Goal: Task Accomplishment & Management: Use online tool/utility

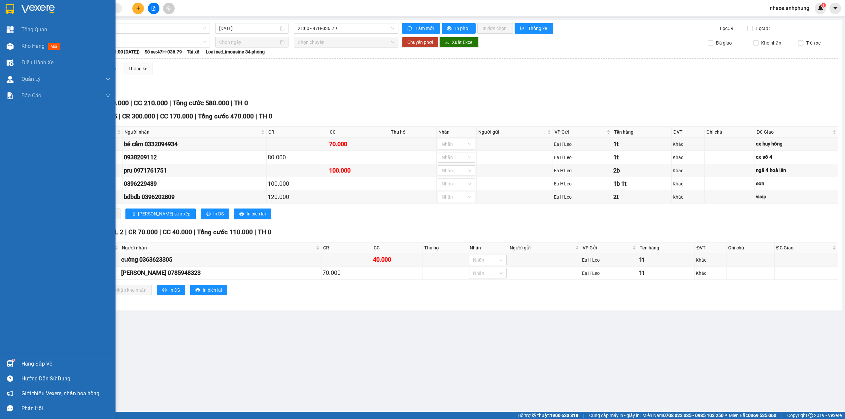
click at [29, 3] on div at bounding box center [58, 10] width 116 height 21
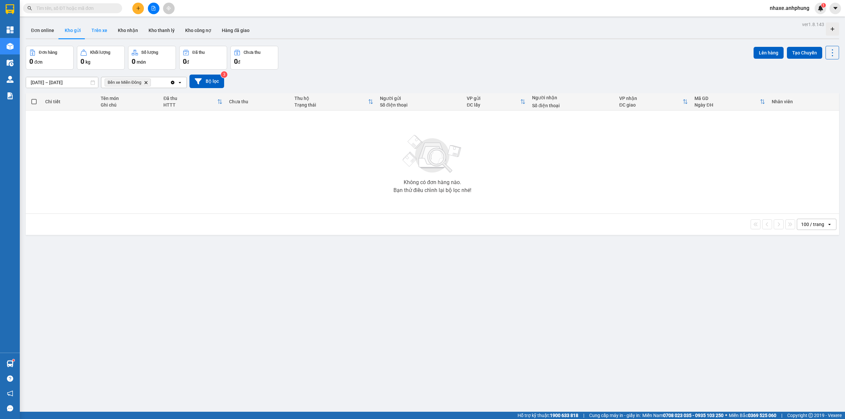
click at [94, 29] on button "Trên xe" at bounding box center [99, 30] width 26 height 16
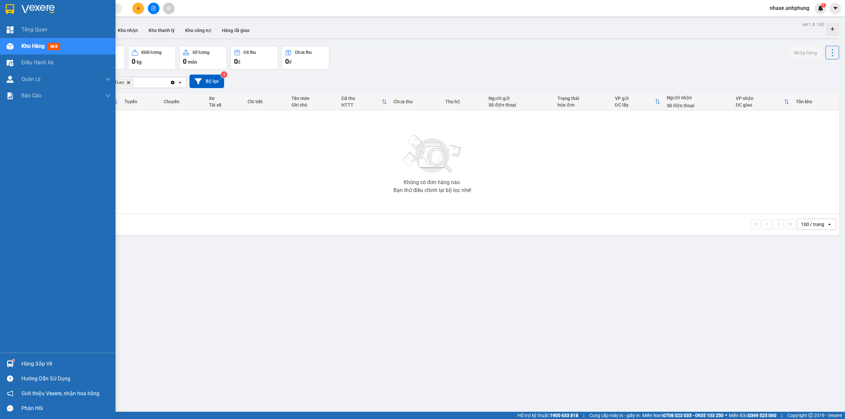
click at [47, 2] on div at bounding box center [58, 10] width 116 height 21
click at [48, 6] on img at bounding box center [37, 9] width 33 height 10
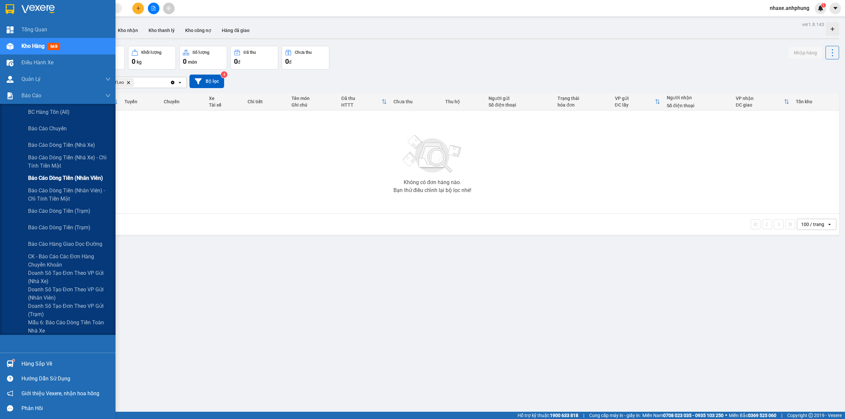
click at [60, 182] on span "Báo cáo dòng tiền (nhân viên)" at bounding box center [65, 178] width 75 height 8
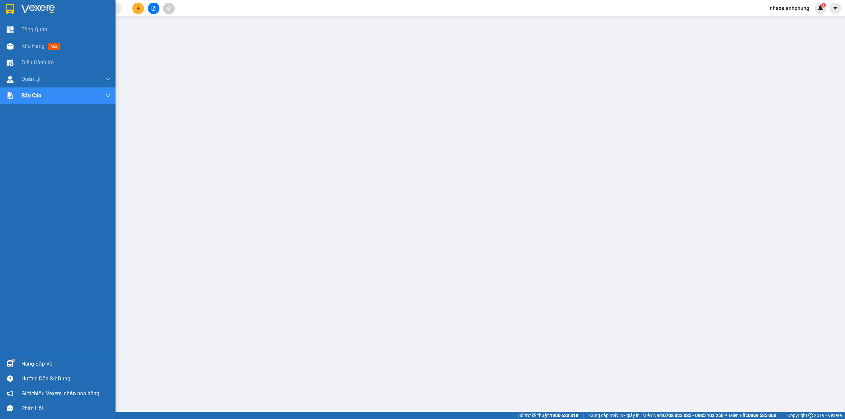
click at [36, 3] on div at bounding box center [58, 10] width 116 height 21
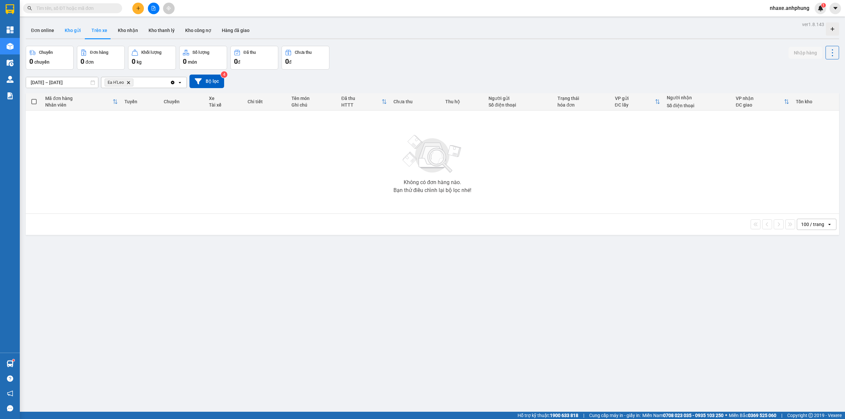
click at [73, 25] on button "Kho gửi" at bounding box center [72, 30] width 27 height 16
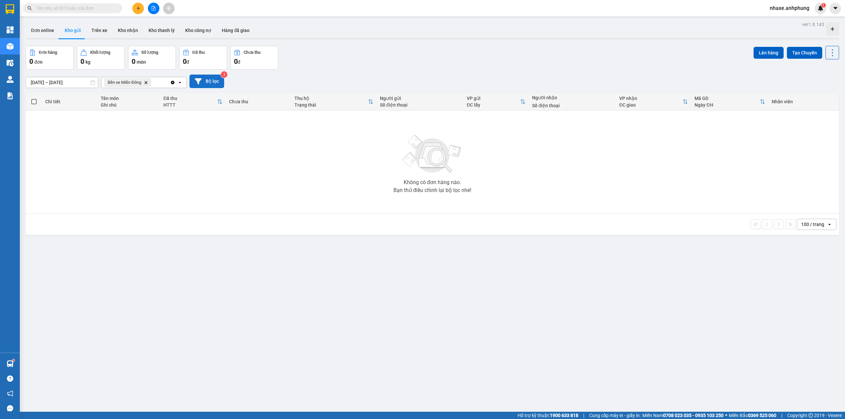
click at [210, 77] on button "Bộ lọc" at bounding box center [206, 82] width 35 height 14
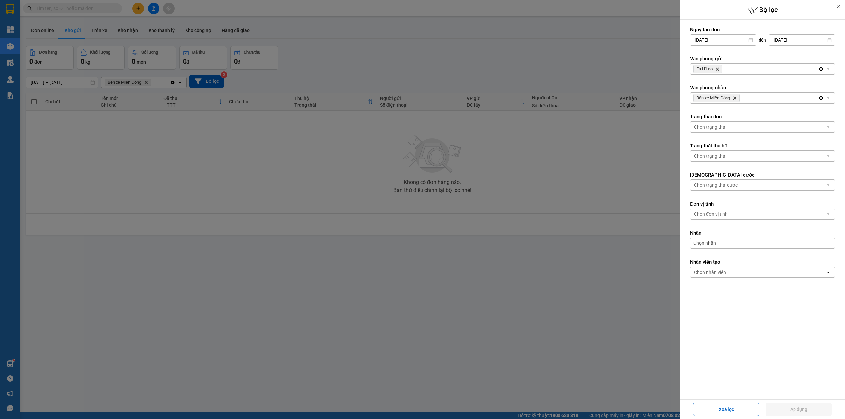
click at [716, 69] on icon "Delete" at bounding box center [717, 69] width 4 height 4
click at [716, 69] on div "Chọn văn phòng" at bounding box center [711, 69] width 34 height 7
click at [712, 86] on span "Bến xe Miền Đông" at bounding box center [715, 83] width 40 height 7
click at [733, 100] on span "Bến xe Miền [GEOGRAPHIC_DATA]" at bounding box center [717, 98] width 46 height 8
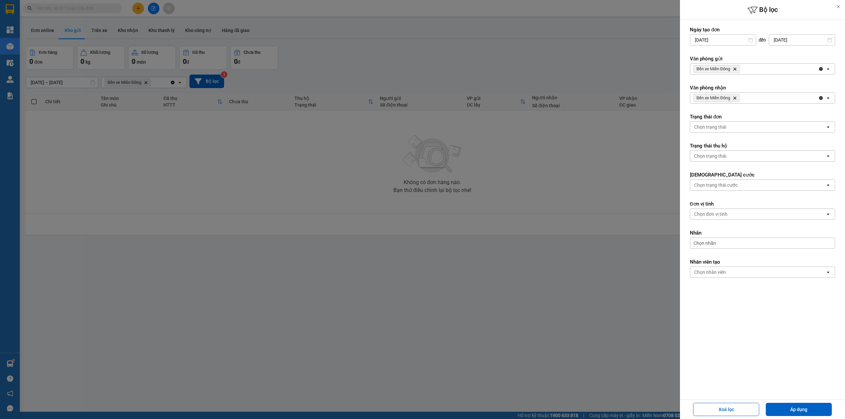
click at [736, 99] on icon "Bến xe Miền Đông, close by backspace" at bounding box center [735, 98] width 3 height 3
click at [736, 99] on div "Chọn văn phòng" at bounding box center [757, 98] width 135 height 11
click at [725, 120] on div "Ea H'Leo" at bounding box center [762, 125] width 145 height 12
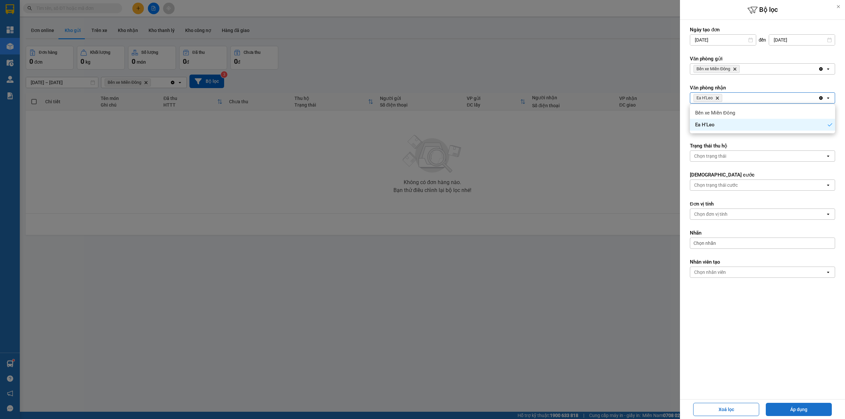
click at [794, 409] on button "Áp dụng" at bounding box center [799, 409] width 66 height 13
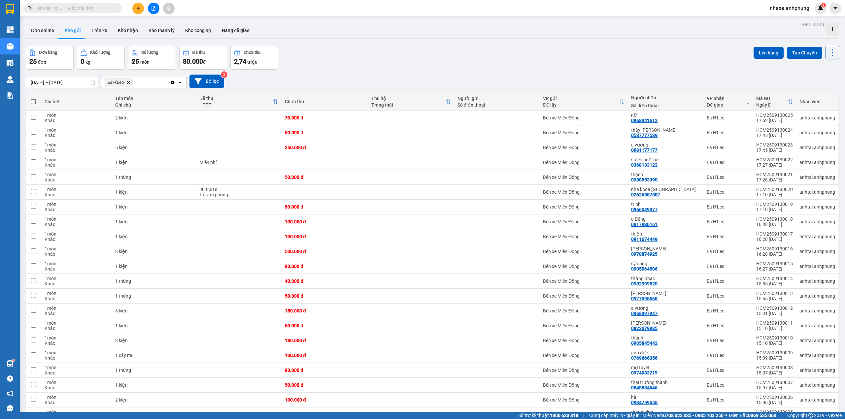
click at [32, 103] on span at bounding box center [33, 101] width 5 height 5
click at [33, 98] on input "checkbox" at bounding box center [33, 98] width 0 height 0
checkbox input "true"
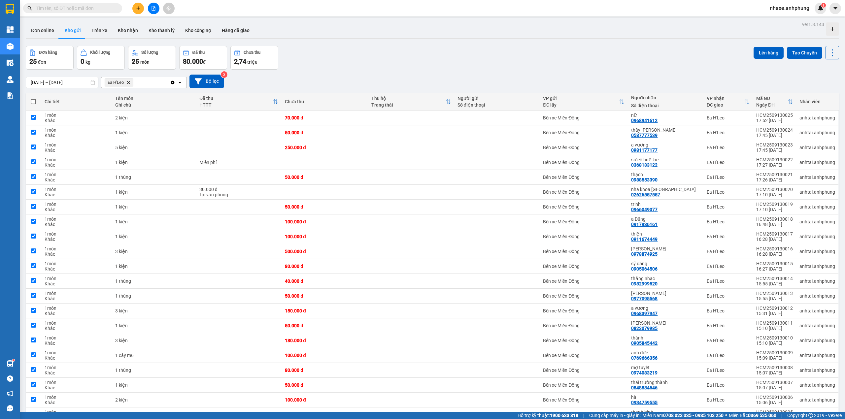
checkbox input "true"
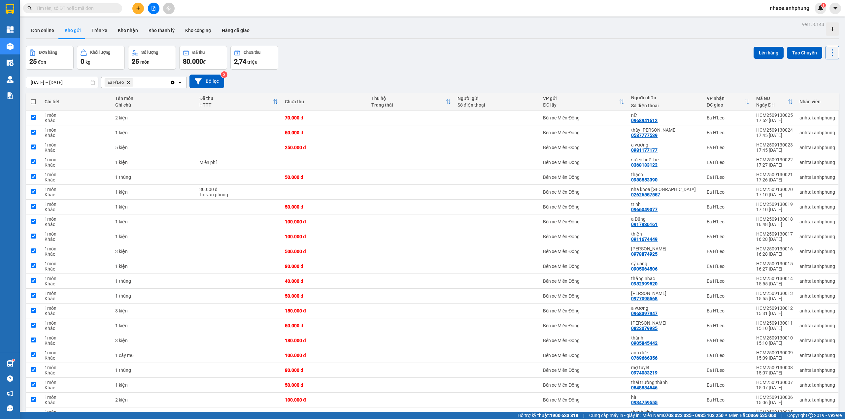
checkbox input "true"
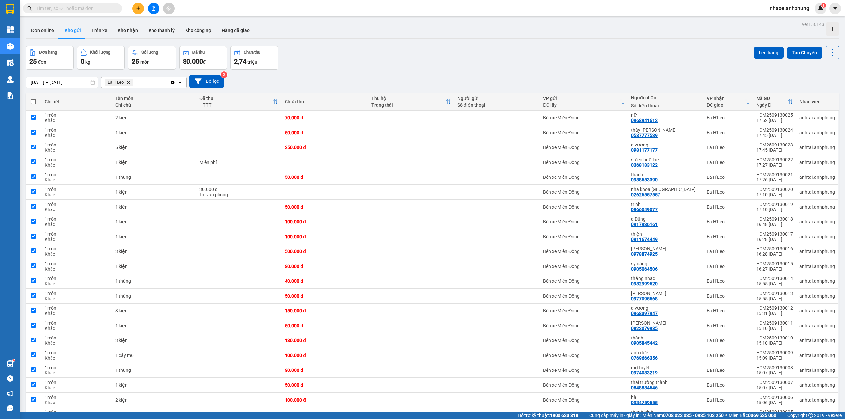
checkbox input "true"
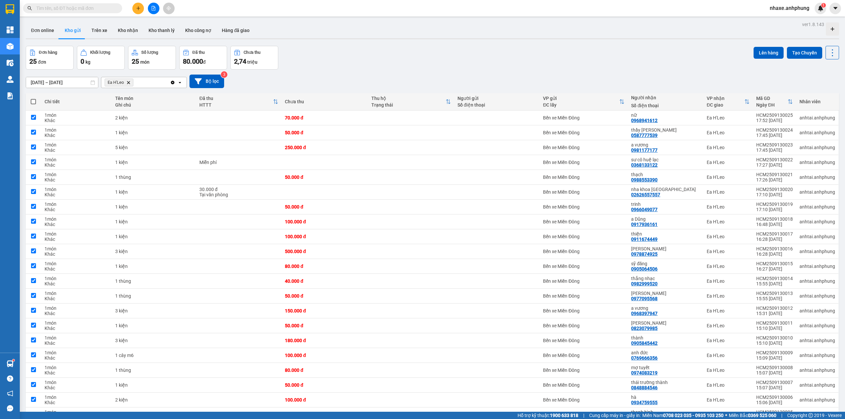
checkbox input "true"
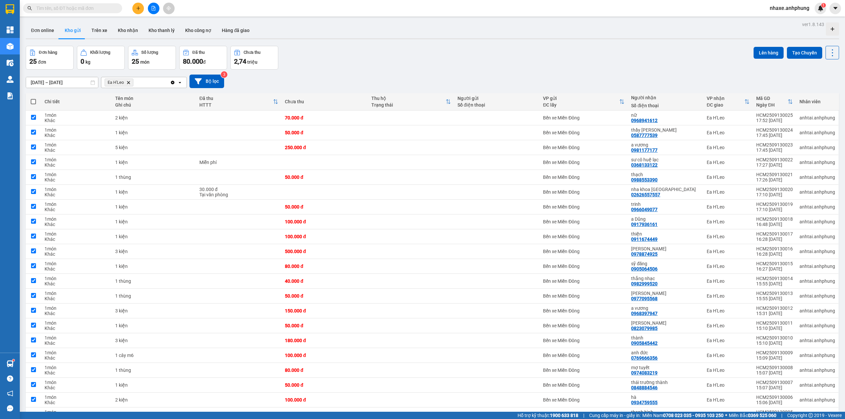
checkbox input "true"
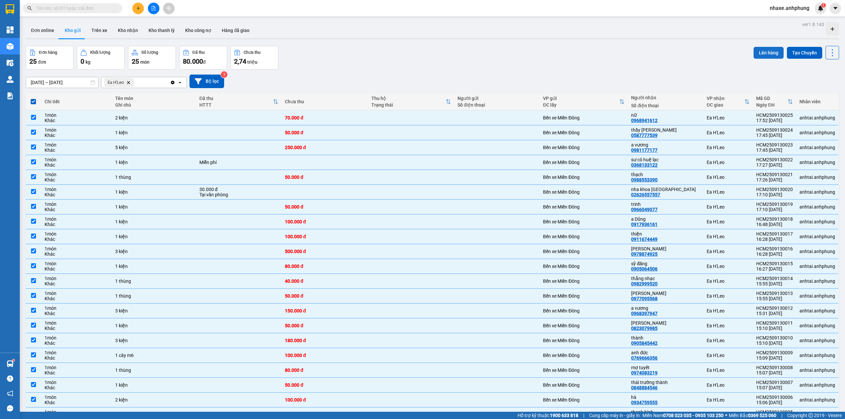
click at [759, 51] on button "Lên hàng" at bounding box center [769, 53] width 30 height 12
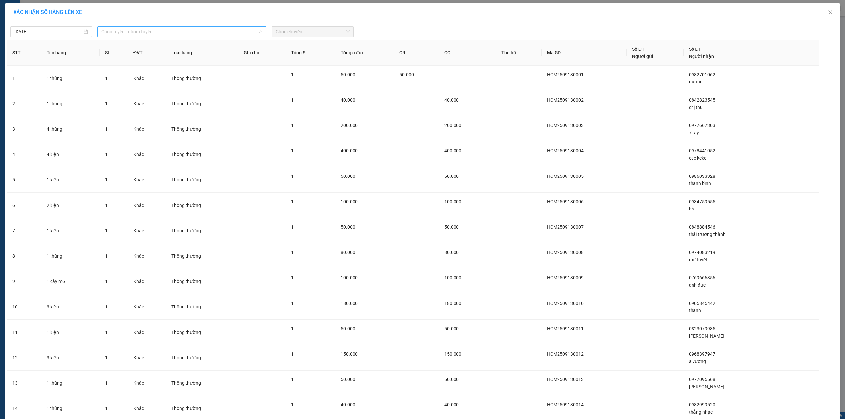
click at [168, 33] on span "Chọn tuyến - nhóm tuyến" at bounding box center [181, 32] width 161 height 10
click at [138, 78] on li "[PERSON_NAME] - Ea [PERSON_NAME]" at bounding box center [181, 77] width 168 height 11
click at [294, 31] on span "Chọn chuyến" at bounding box center [313, 32] width 74 height 10
click at [293, 56] on div "19:30" at bounding box center [298, 55] width 51 height 7
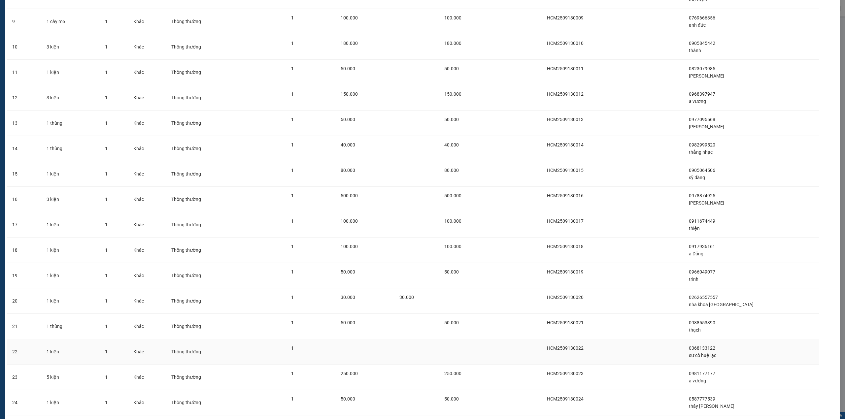
scroll to position [337, 0]
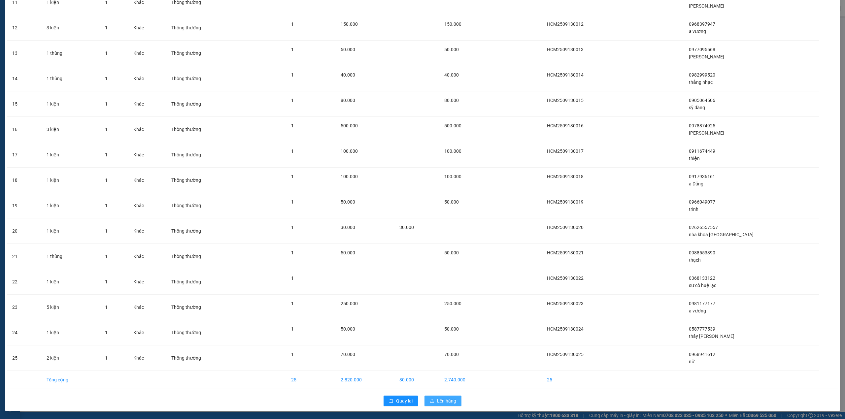
drag, startPoint x: 449, startPoint y: 400, endPoint x: 448, endPoint y: 396, distance: 4.5
click at [449, 401] on span "Lên hàng" at bounding box center [446, 400] width 19 height 7
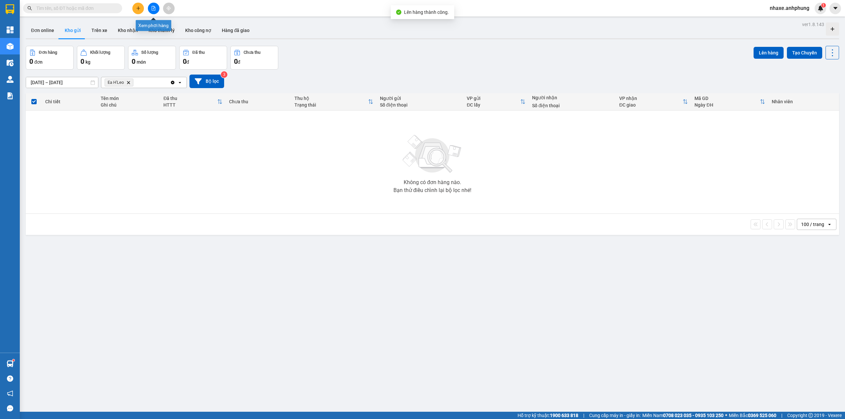
click at [152, 7] on icon "file-add" at bounding box center [154, 8] width 4 height 5
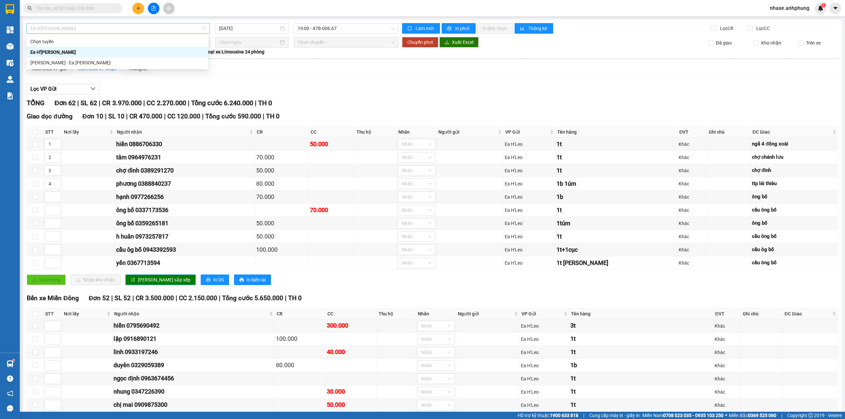
click at [87, 27] on span "Ea H'[PERSON_NAME]" at bounding box center [118, 28] width 176 height 10
click at [78, 61] on div "[PERSON_NAME] - Ea [PERSON_NAME]" at bounding box center [117, 62] width 174 height 7
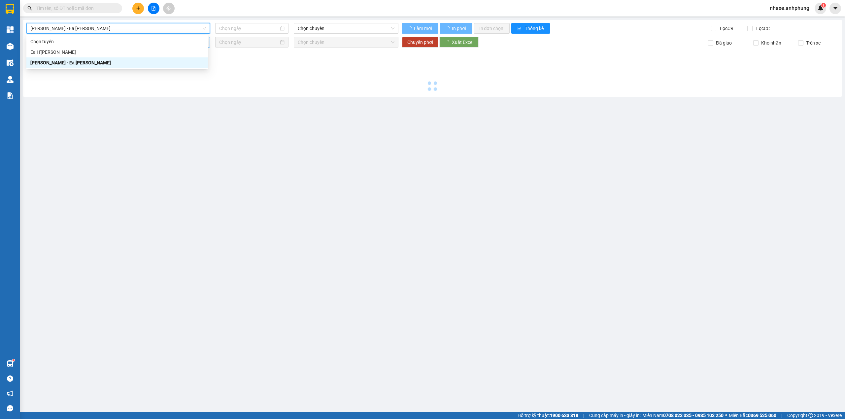
type input "[DATE]"
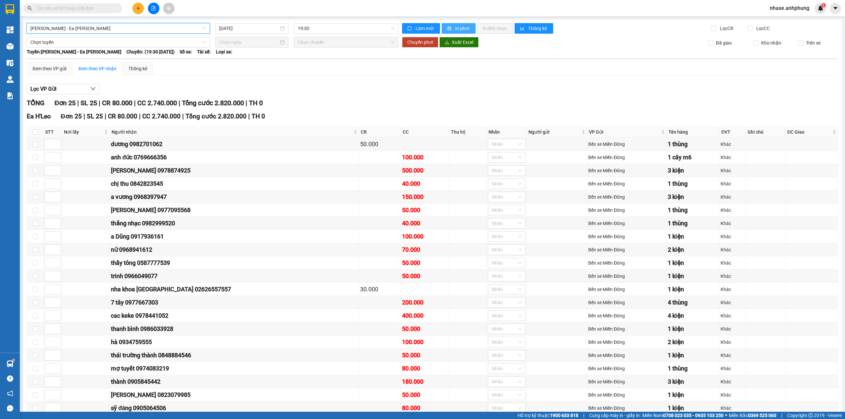
click at [465, 27] on span "In phơi" at bounding box center [462, 28] width 15 height 7
